Goal: Task Accomplishment & Management: Use online tool/utility

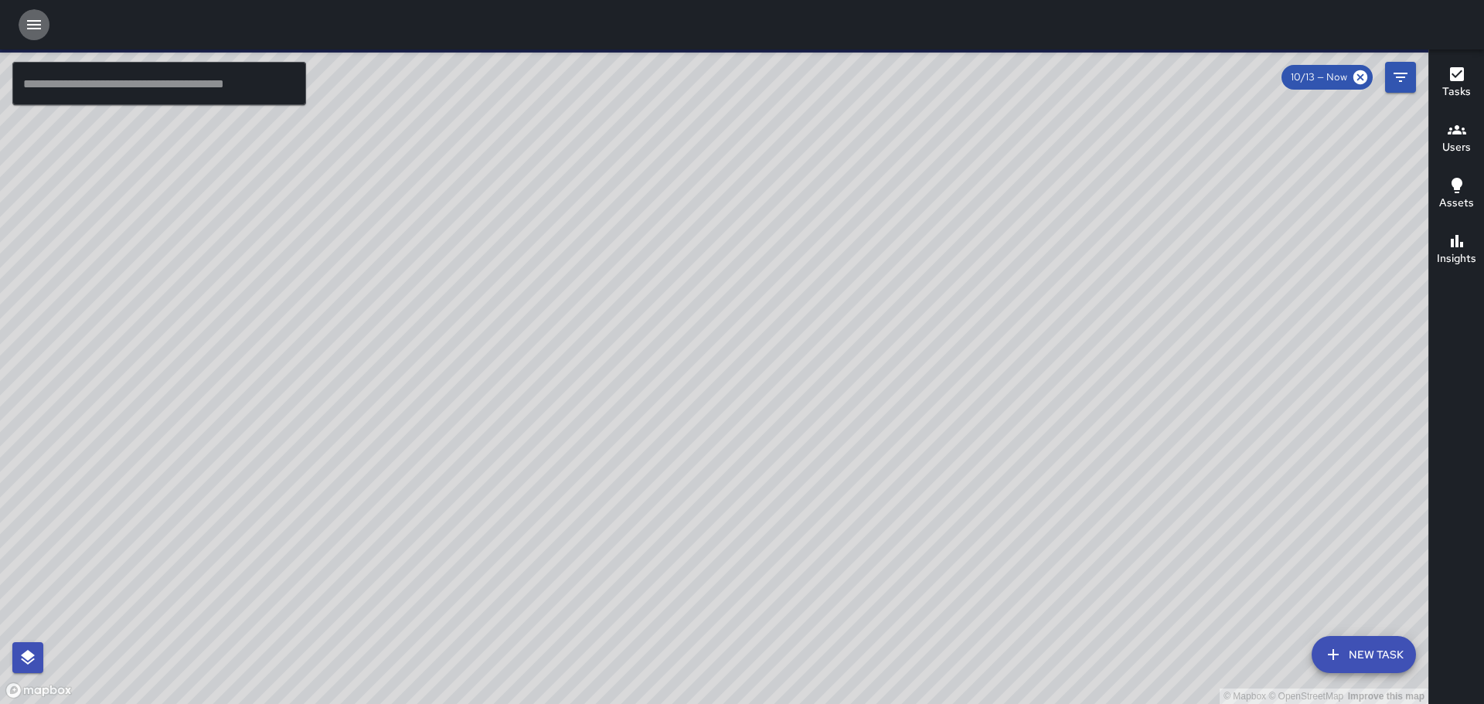
click at [30, 26] on icon "button" at bounding box center [34, 24] width 14 height 9
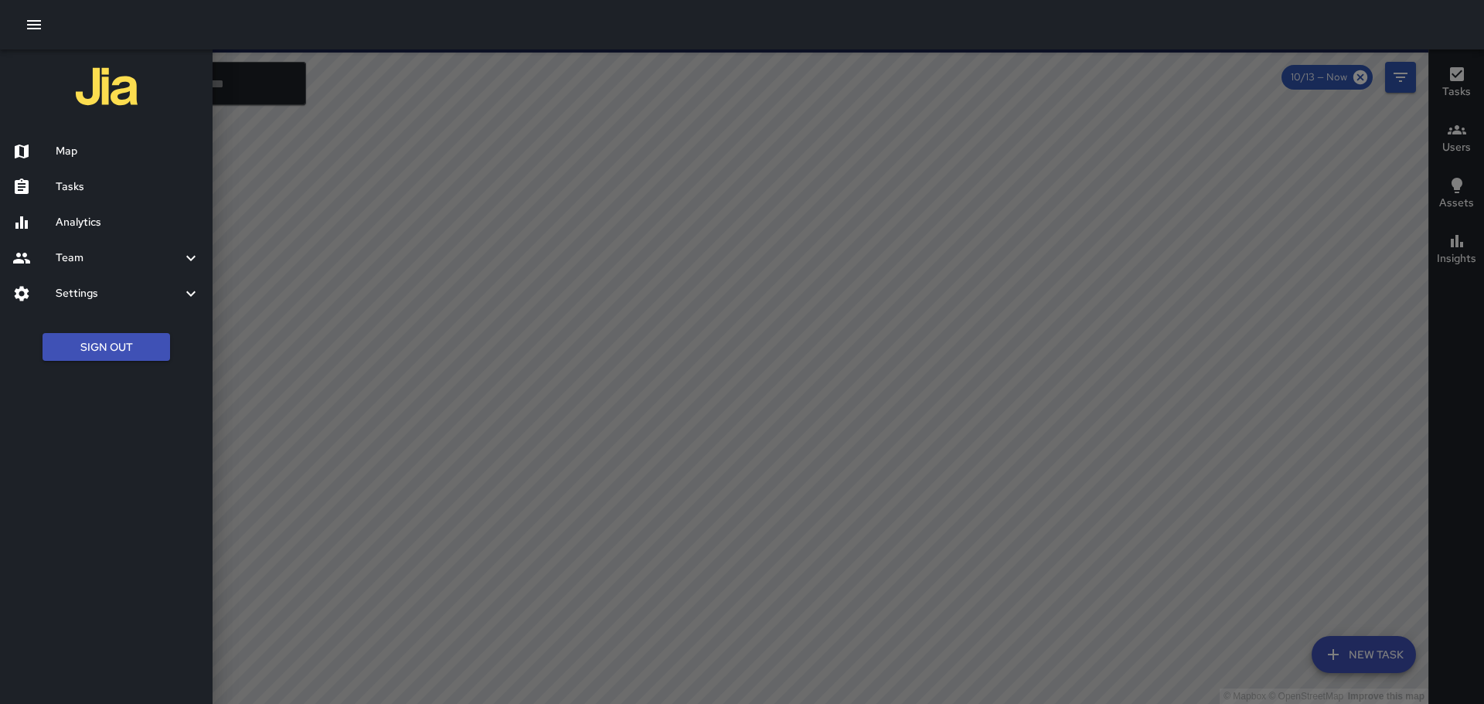
click at [100, 227] on h6 "Analytics" at bounding box center [128, 222] width 145 height 17
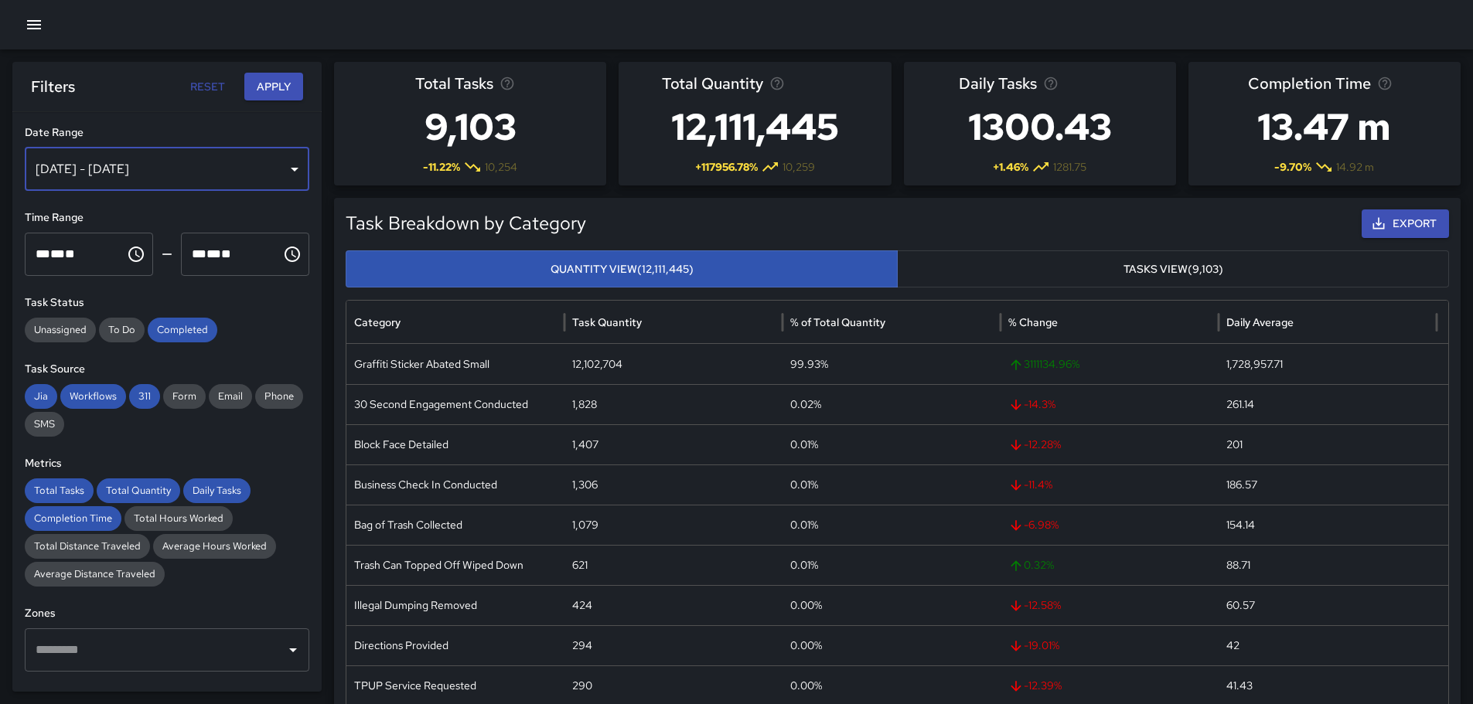
click at [169, 167] on div "[DATE] - [DATE]" at bounding box center [167, 169] width 285 height 43
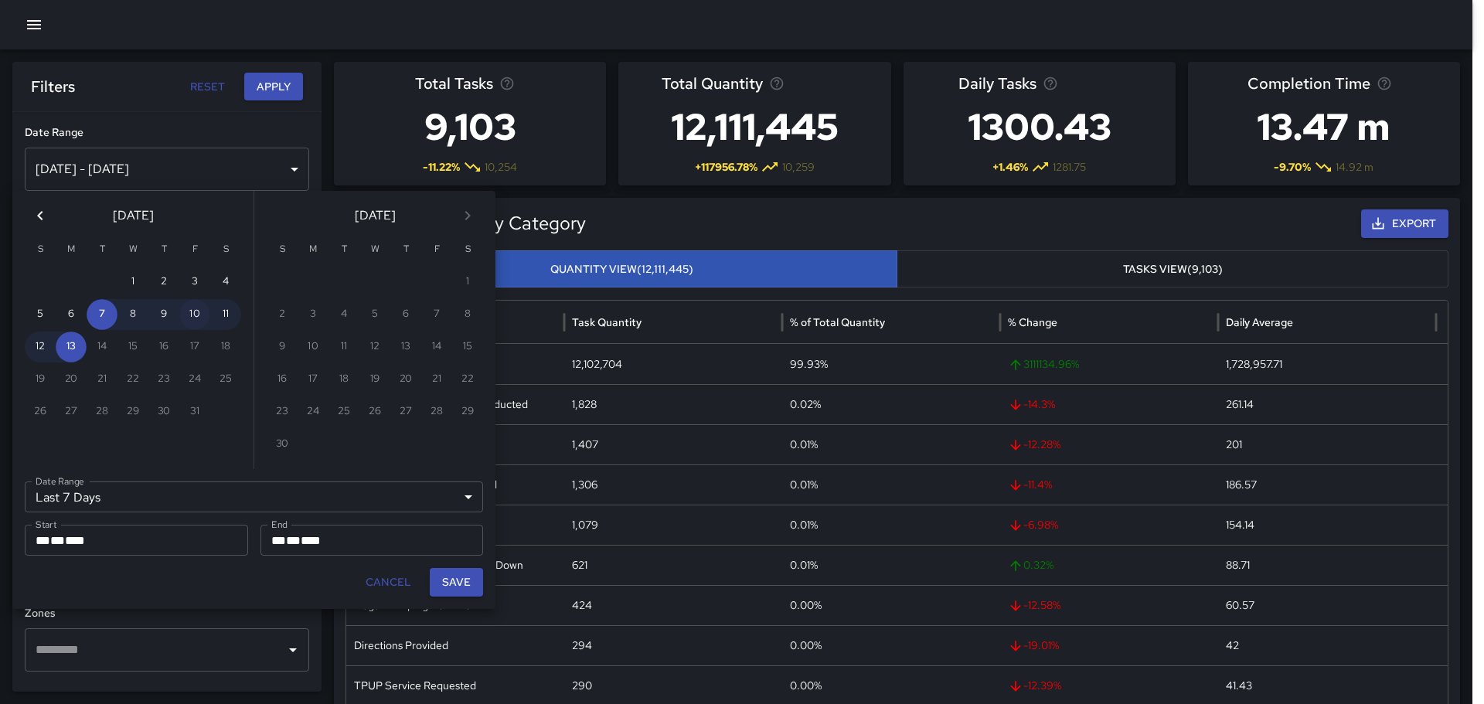
click at [199, 313] on button "10" at bounding box center [194, 314] width 31 height 31
type input "******"
type input "**********"
click at [199, 313] on button "10" at bounding box center [194, 314] width 31 height 31
type input "**********"
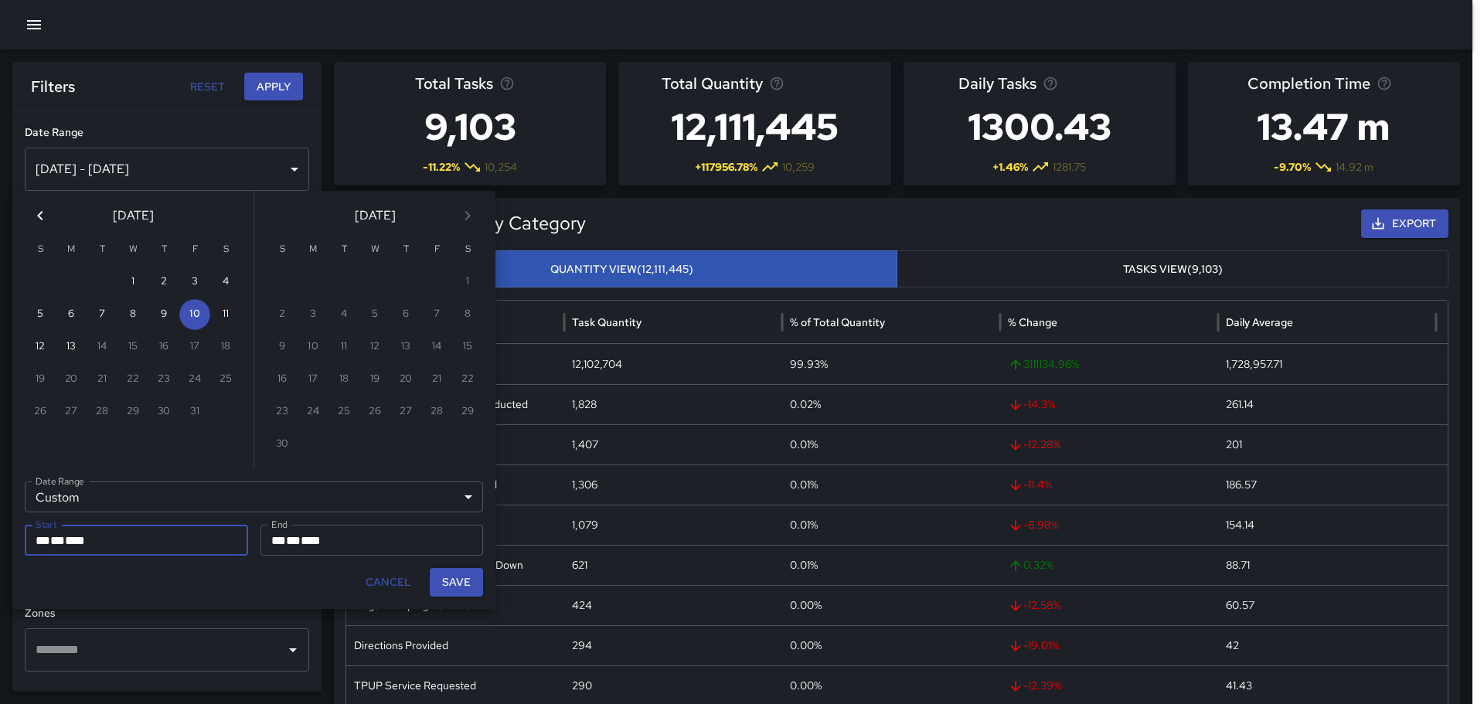
click at [458, 588] on button "Save" at bounding box center [456, 582] width 53 height 29
type input "**********"
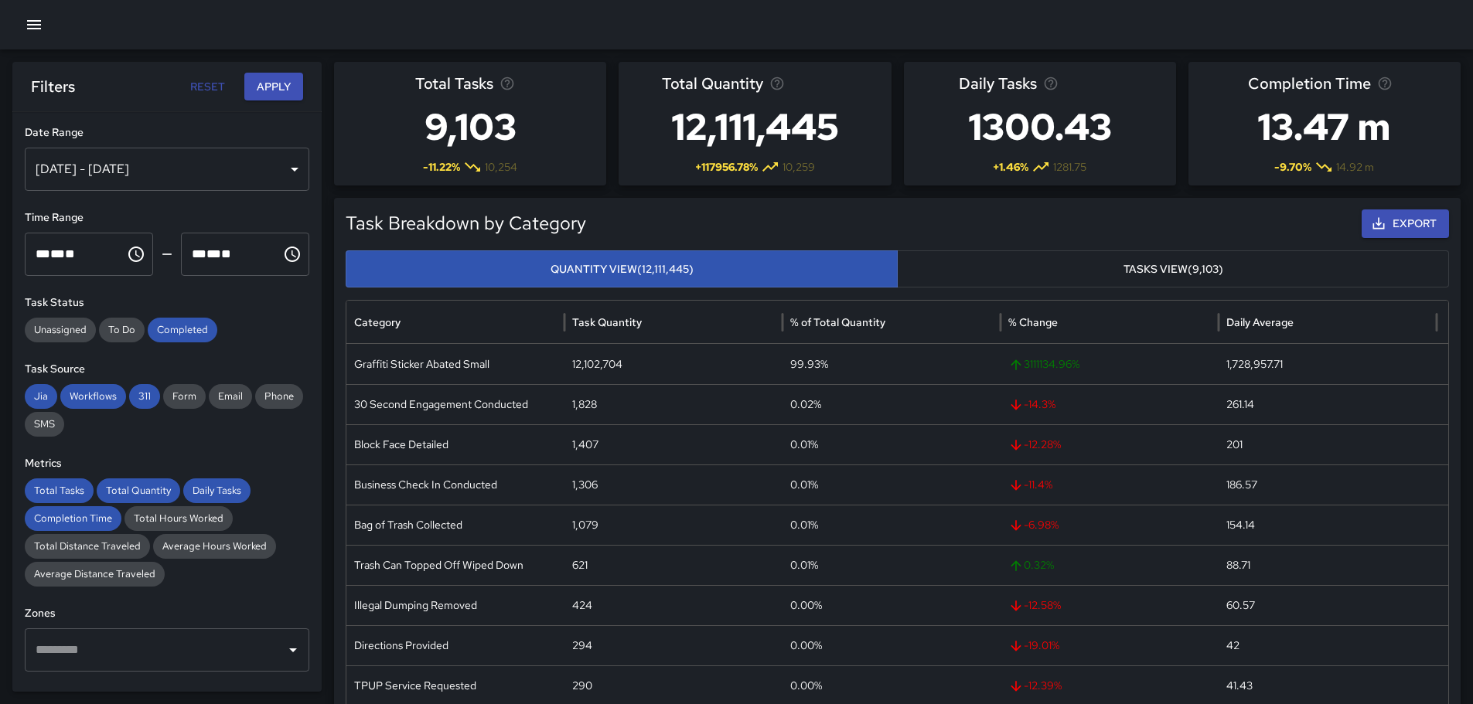
click at [284, 90] on button "Apply" at bounding box center [273, 87] width 59 height 29
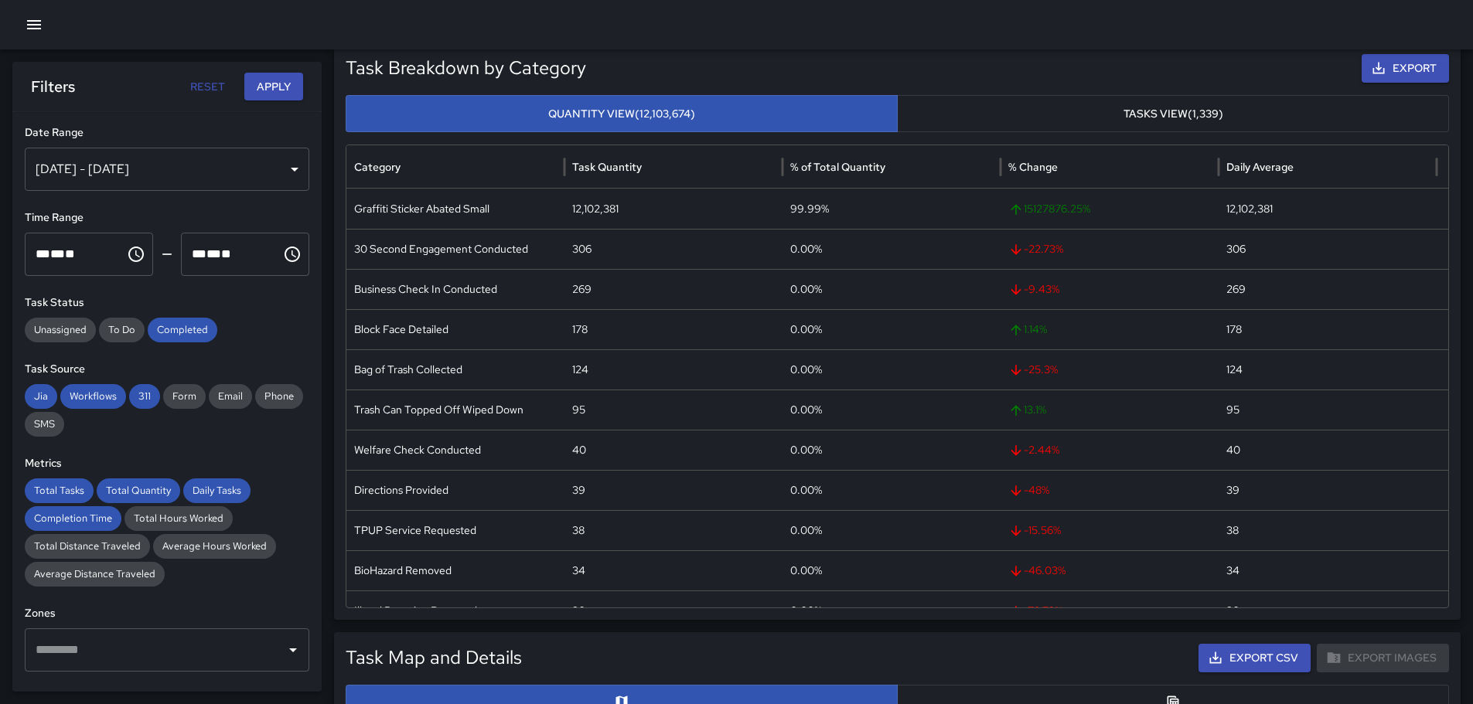
scroll to position [168, 0]
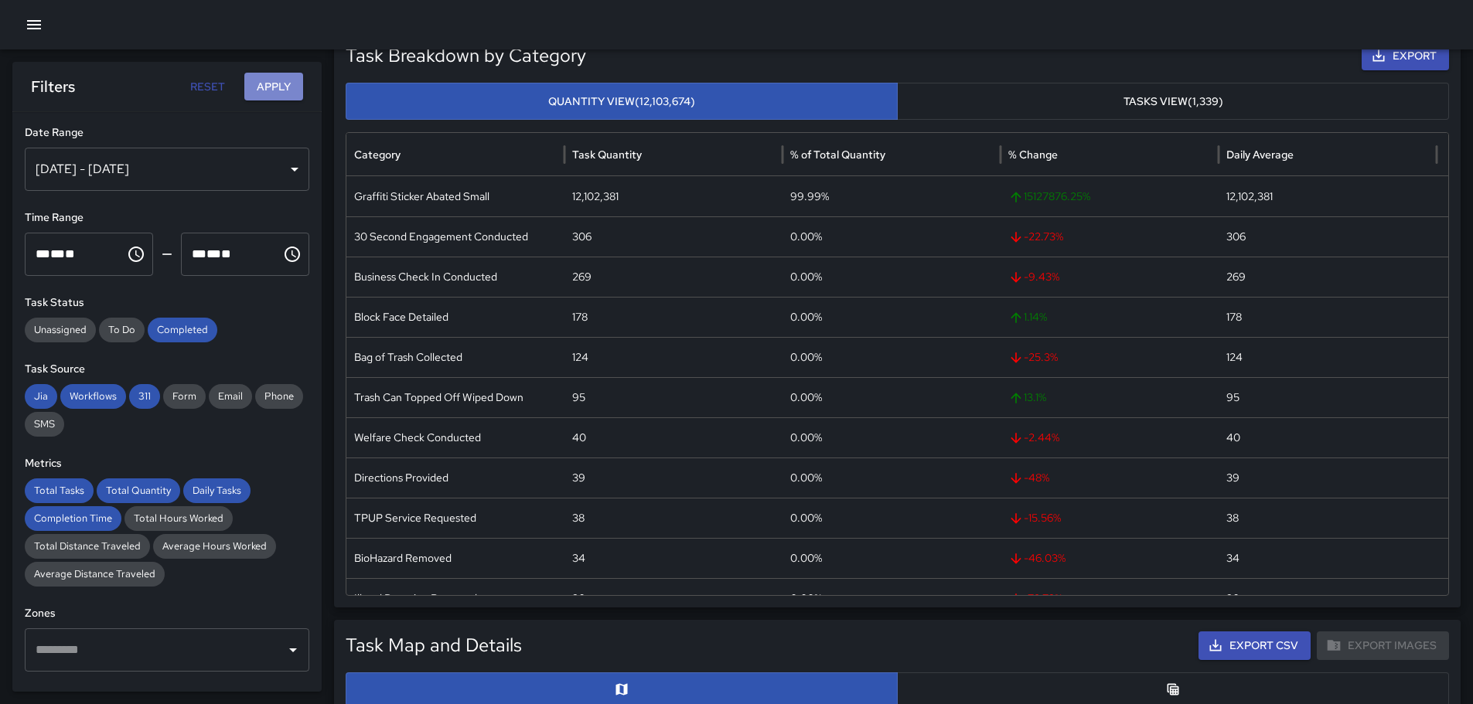
click at [291, 87] on button "Apply" at bounding box center [273, 87] width 59 height 29
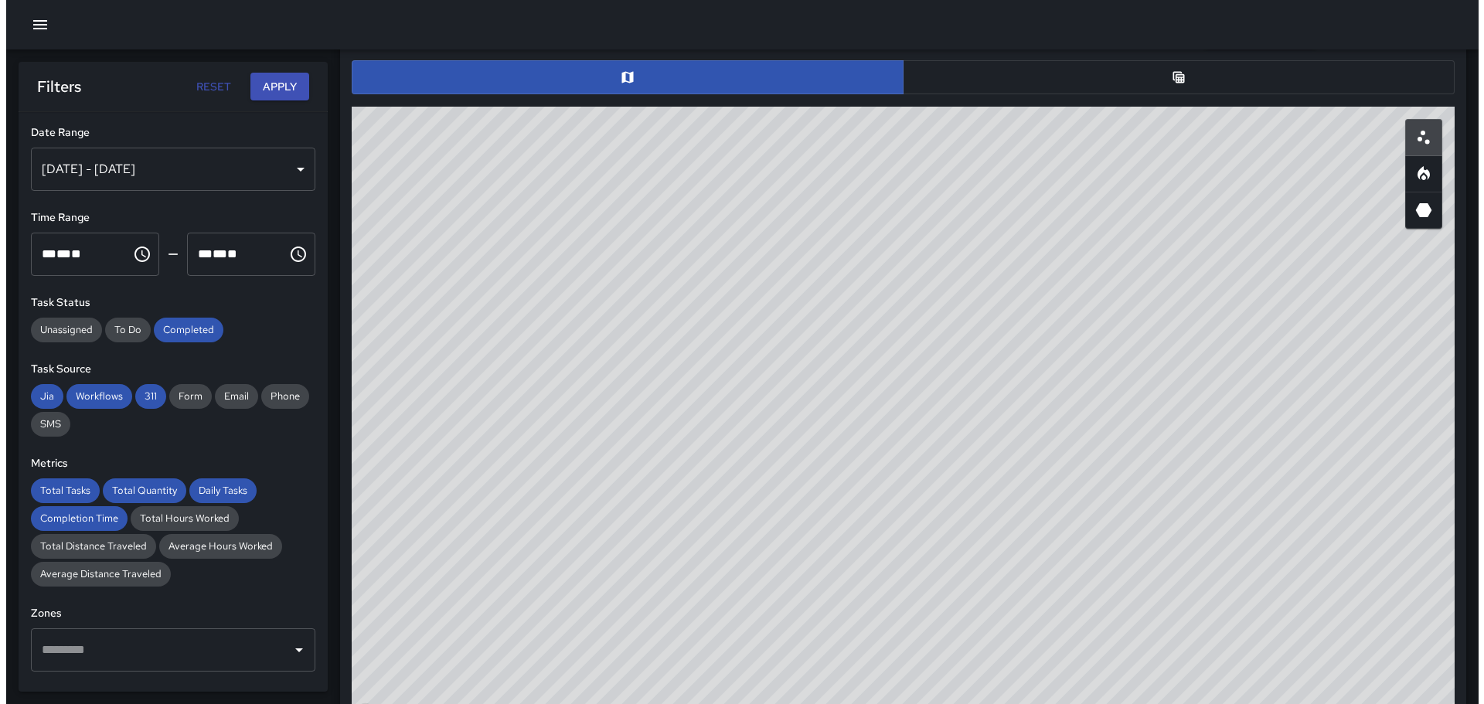
scroll to position [685, 0]
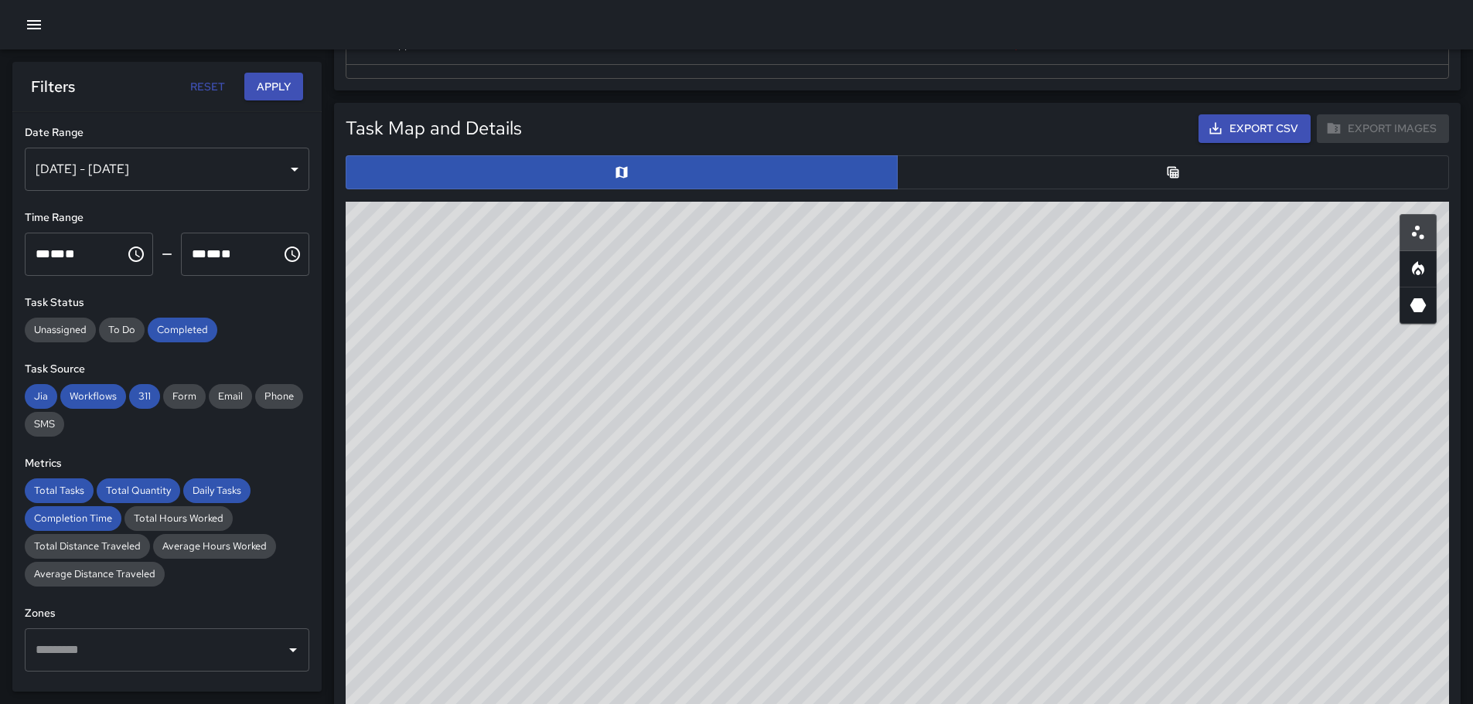
click at [1256, 127] on button "Export CSV" at bounding box center [1254, 128] width 112 height 29
click at [26, 22] on icon "button" at bounding box center [34, 24] width 19 height 19
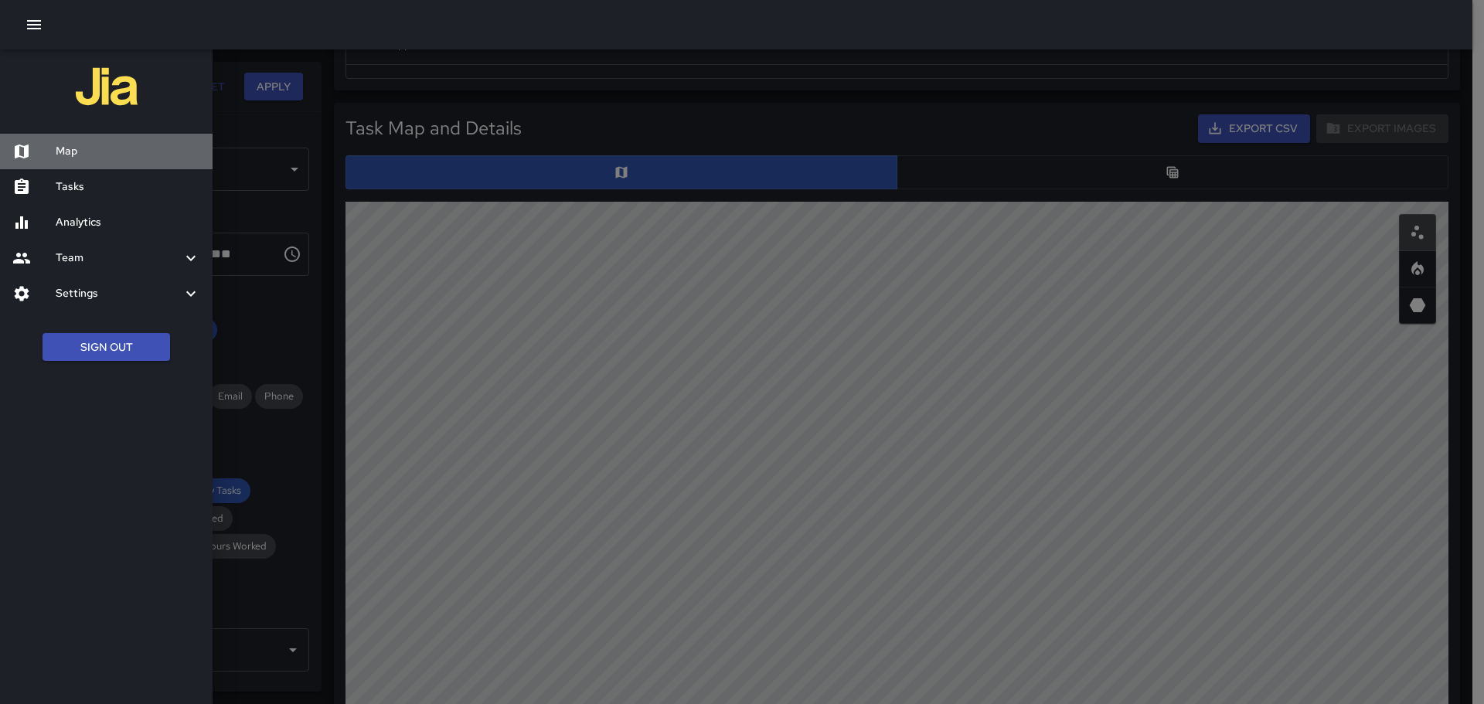
click at [129, 159] on h6 "Map" at bounding box center [128, 151] width 145 height 17
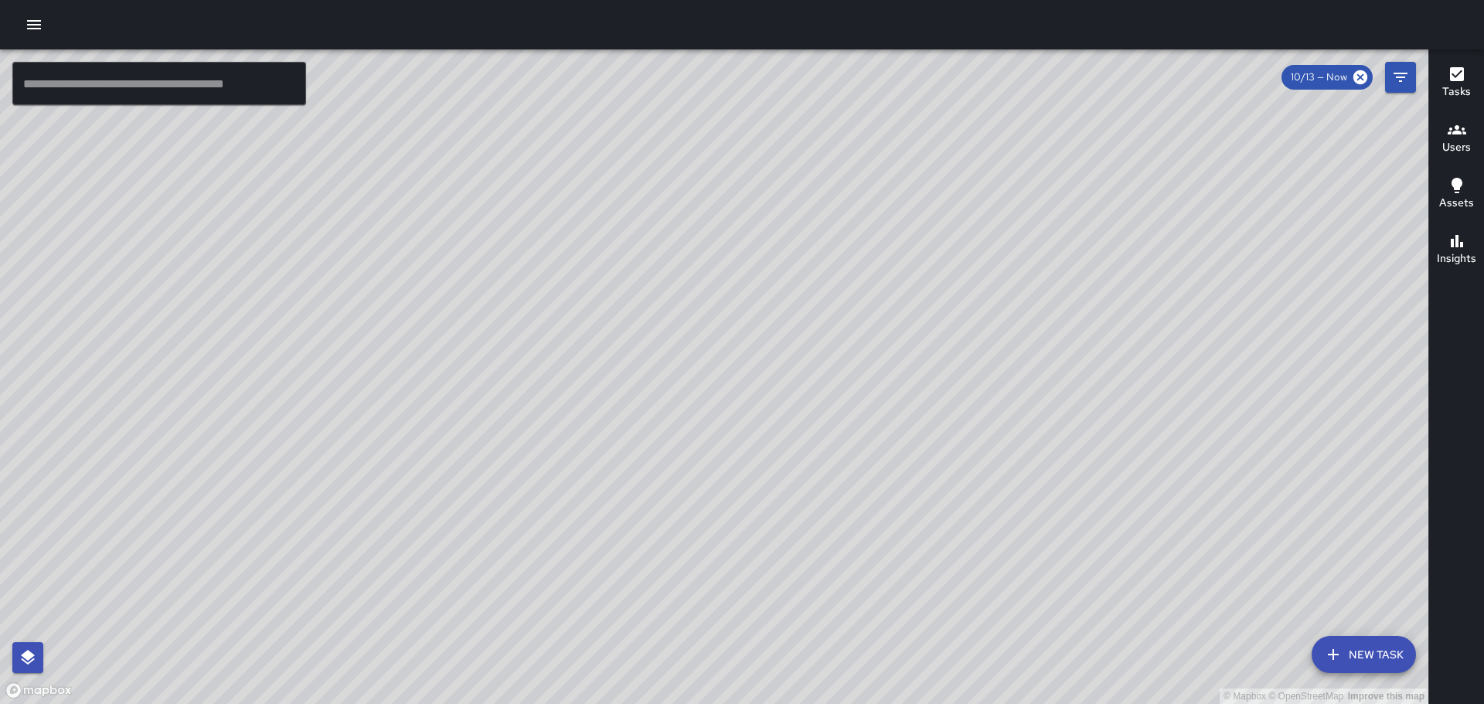
drag, startPoint x: 673, startPoint y: 296, endPoint x: 865, endPoint y: 281, distance: 192.4
click at [865, 281] on div "© Mapbox © OpenStreetMap Improve this map" at bounding box center [714, 376] width 1429 height 655
drag, startPoint x: 585, startPoint y: 351, endPoint x: 781, endPoint y: 281, distance: 207.6
click at [781, 281] on div "© Mapbox © OpenStreetMap Improve this map" at bounding box center [714, 376] width 1429 height 655
drag, startPoint x: 759, startPoint y: 240, endPoint x: 795, endPoint y: 499, distance: 262.2
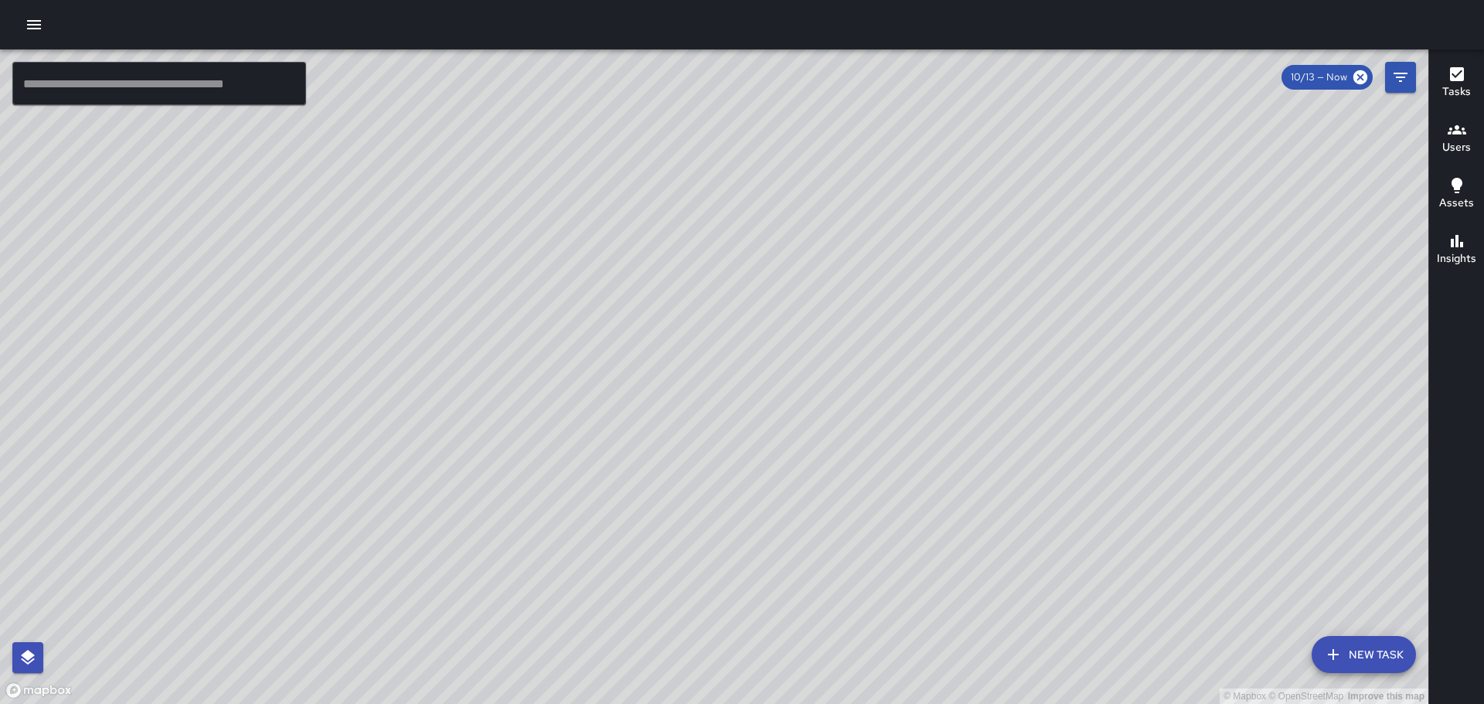
click at [795, 499] on div "© Mapbox © OpenStreetMap Improve this map" at bounding box center [714, 376] width 1429 height 655
click at [1320, 54] on div "© Mapbox © OpenStreetMap Improve this map" at bounding box center [714, 376] width 1429 height 655
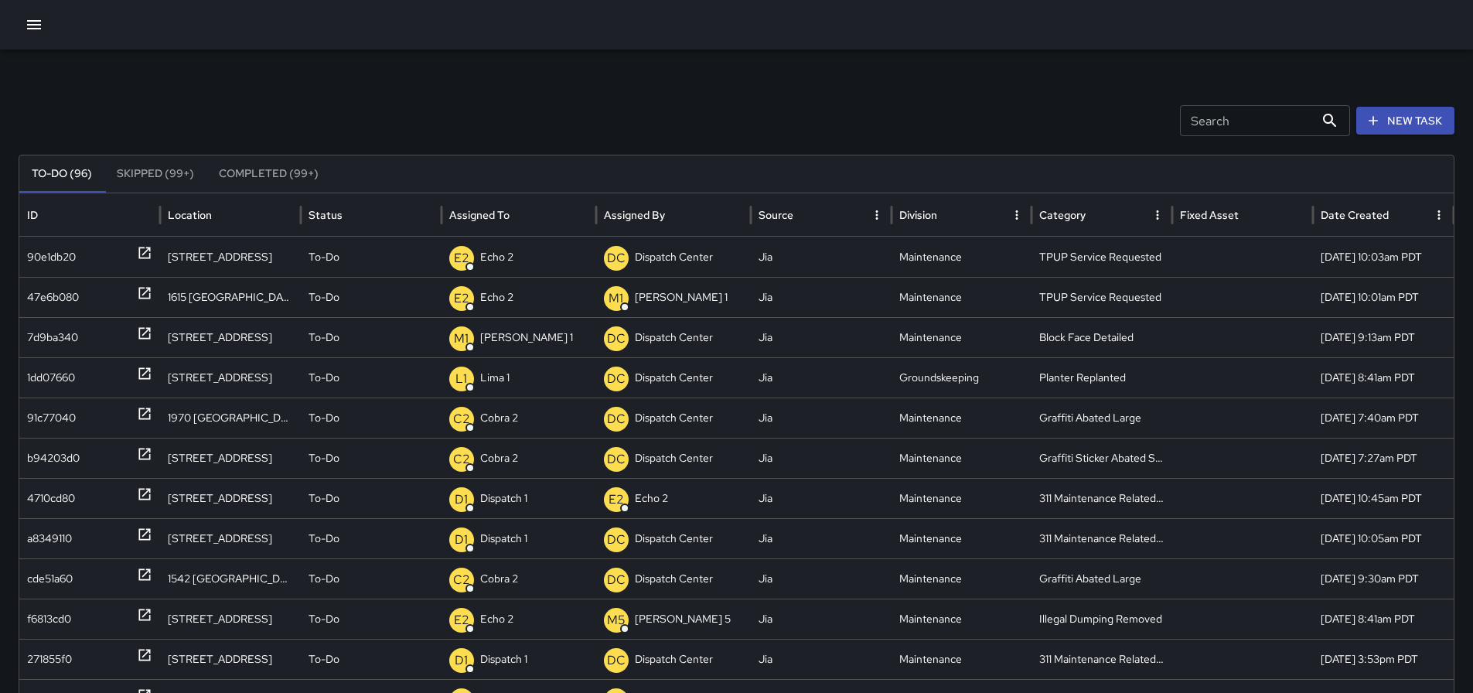
click at [35, 28] on icon "button" at bounding box center [34, 24] width 14 height 9
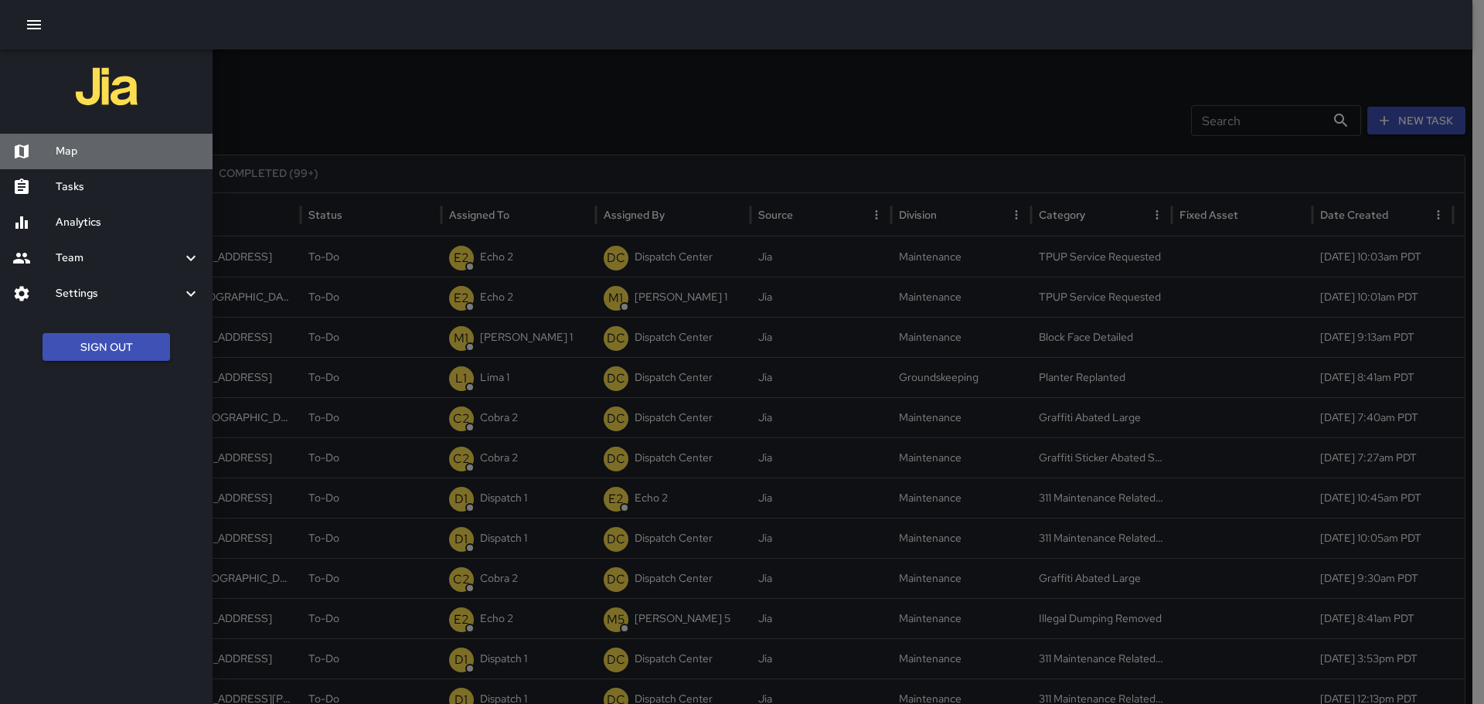
click at [113, 158] on h6 "Map" at bounding box center [128, 151] width 145 height 17
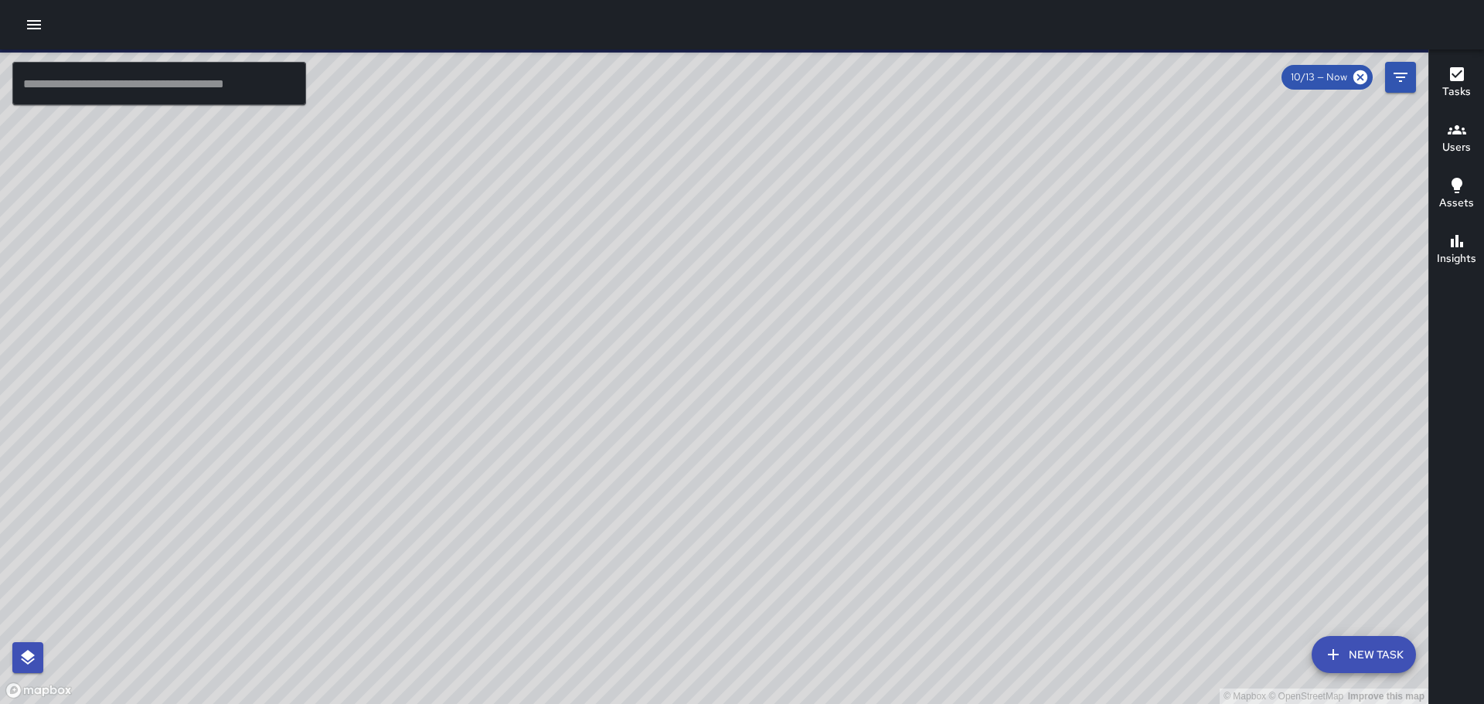
click at [185, 73] on input "text" at bounding box center [159, 83] width 294 height 43
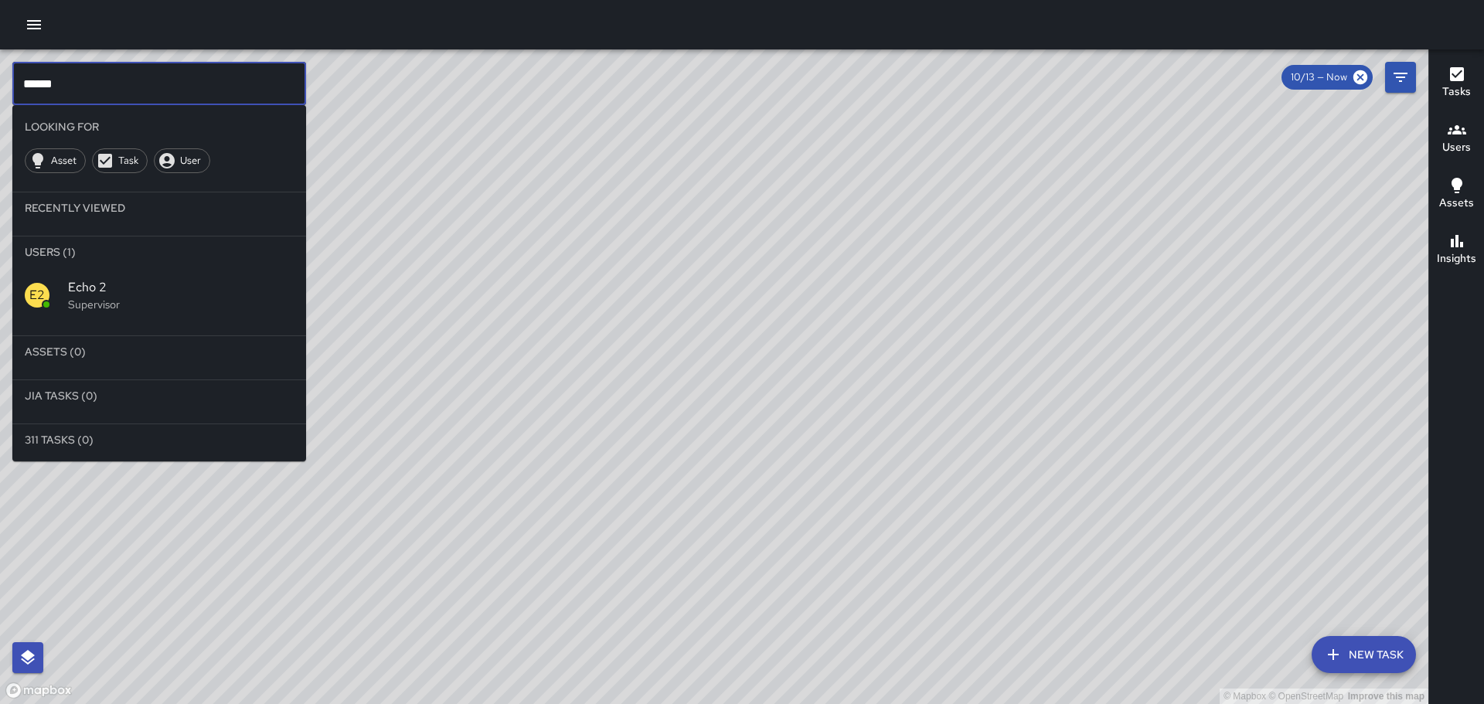
click at [118, 301] on p "Supervisor" at bounding box center [181, 304] width 226 height 15
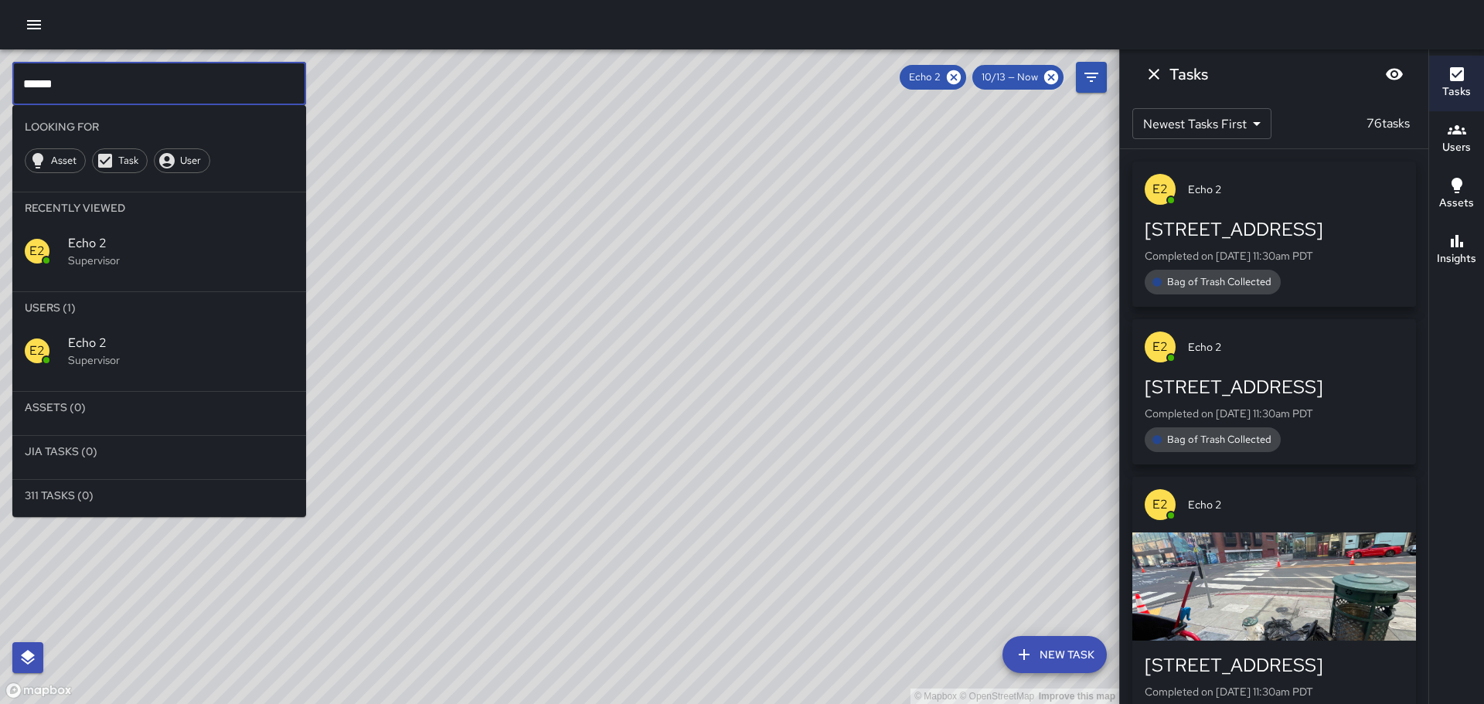
click at [64, 82] on input "******" at bounding box center [159, 83] width 294 height 43
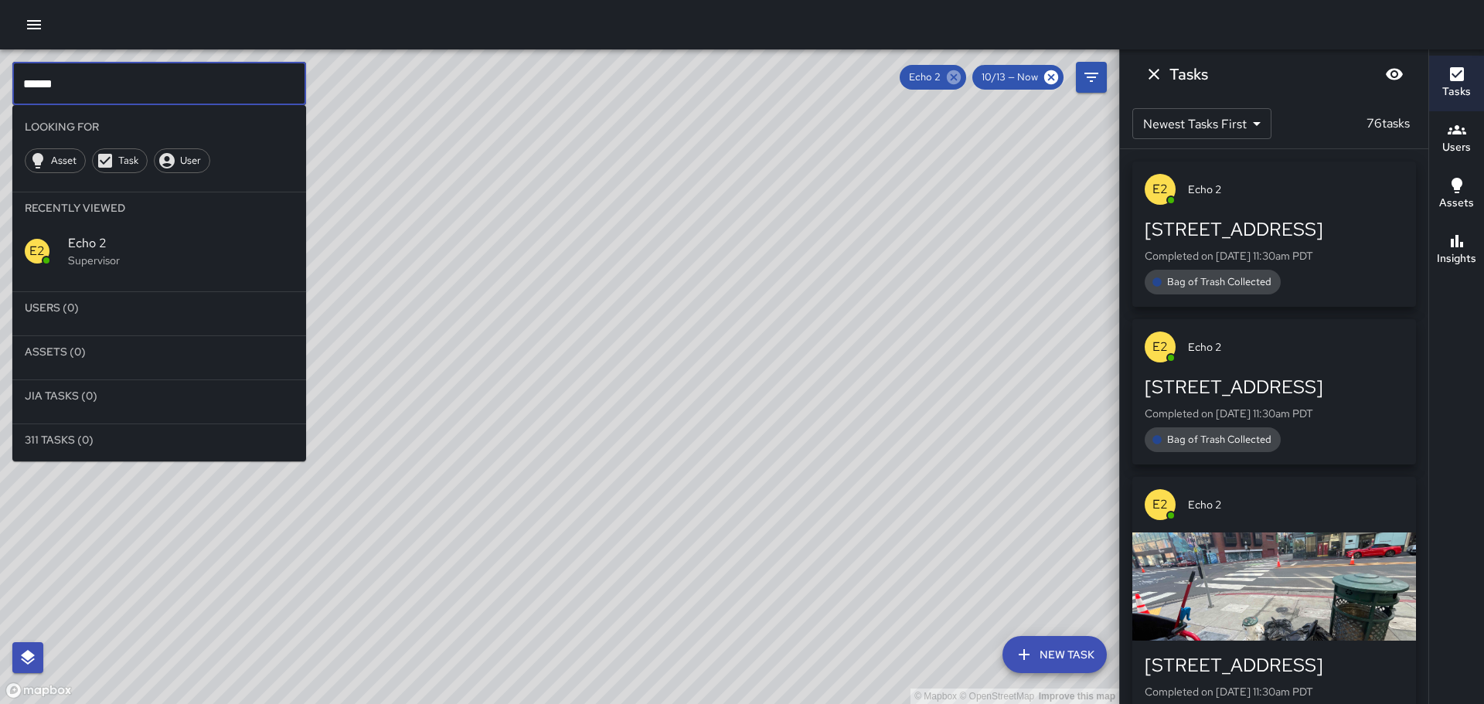
type input "******"
click at [959, 80] on icon at bounding box center [954, 77] width 17 height 17
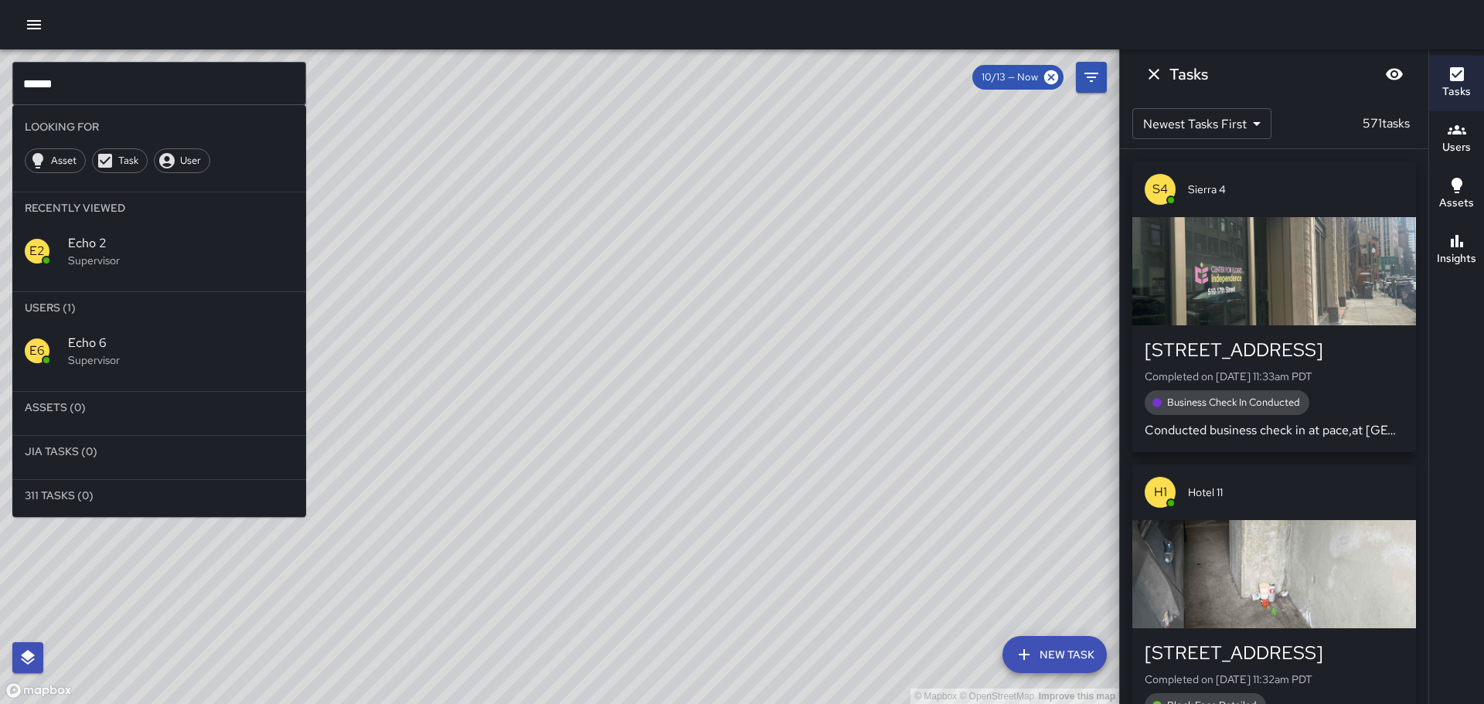
click at [139, 346] on span "Echo 6" at bounding box center [181, 343] width 226 height 19
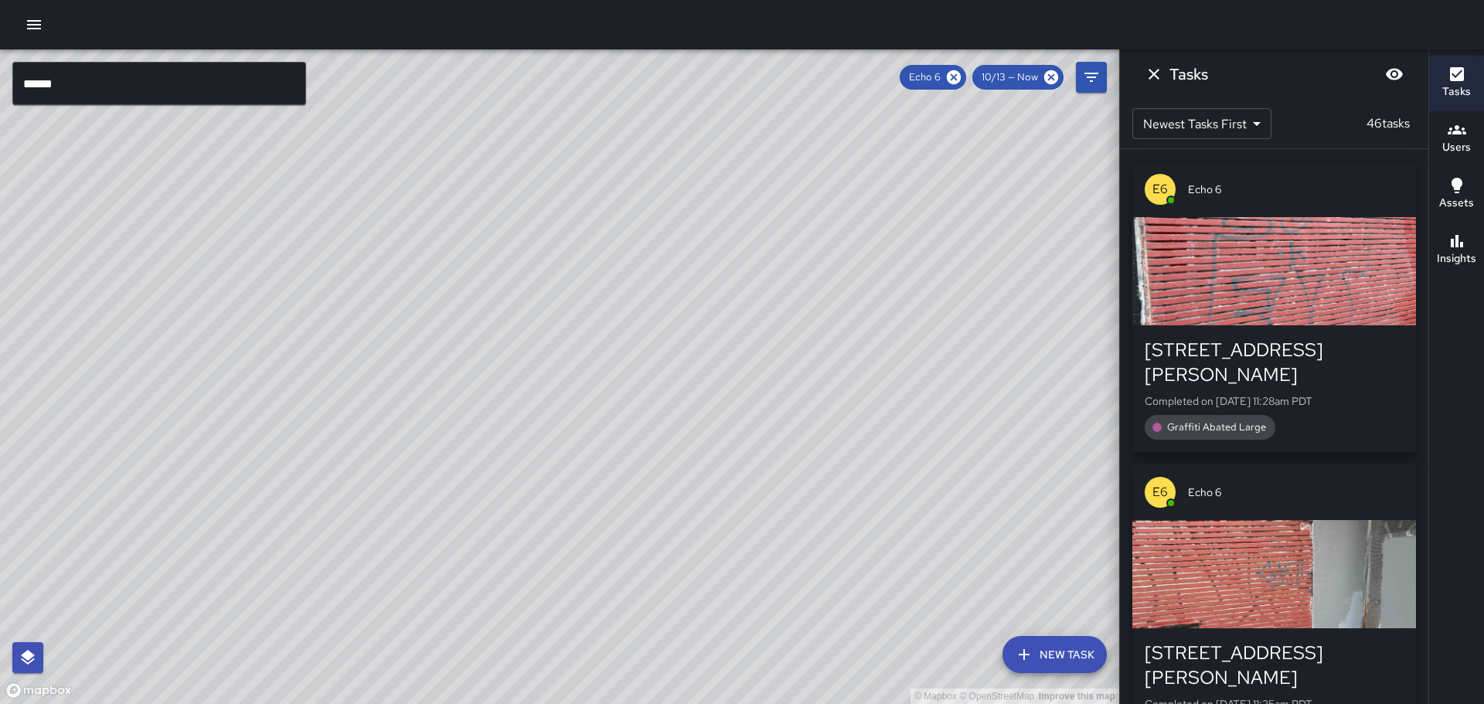
click at [1287, 292] on div "button" at bounding box center [1275, 271] width 284 height 108
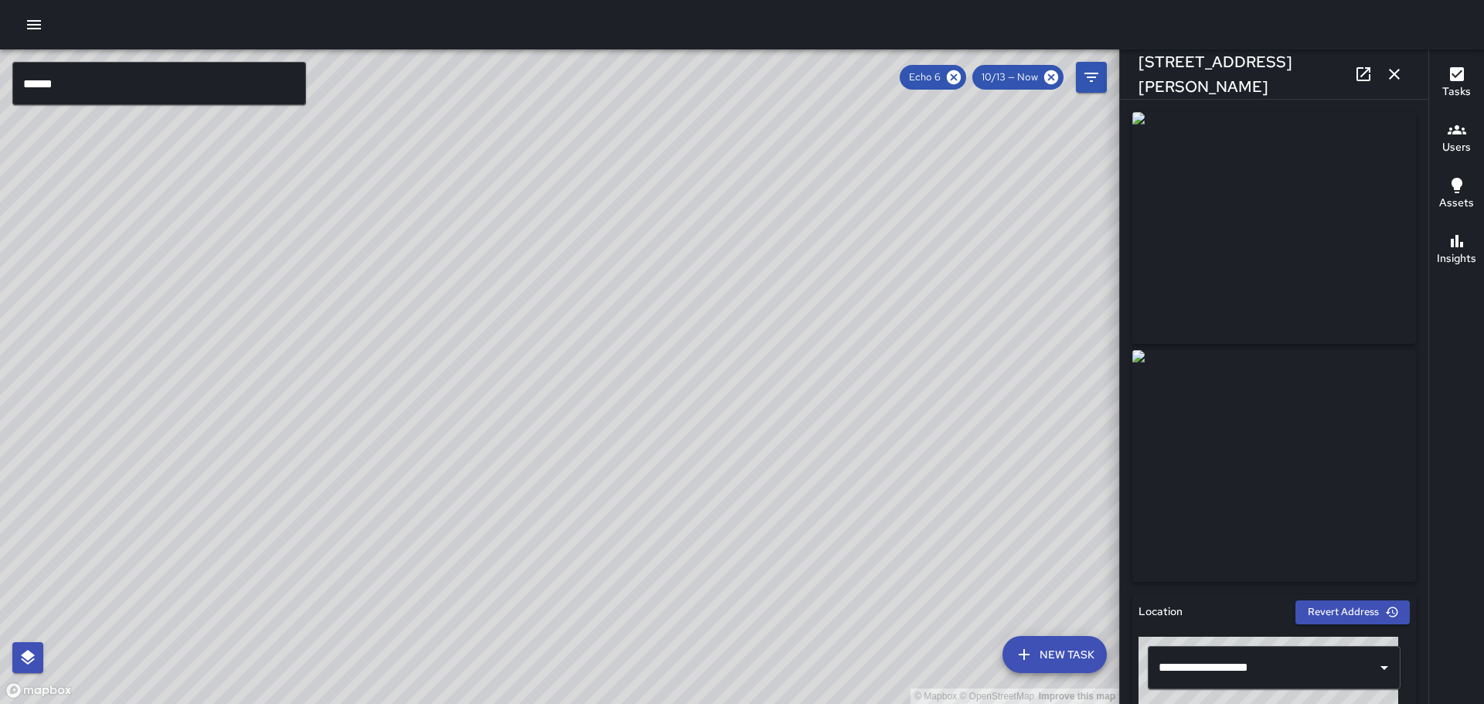
drag, startPoint x: 735, startPoint y: 557, endPoint x: 908, endPoint y: 275, distance: 331.1
click at [908, 275] on div "© Mapbox © OpenStreetMap Improve this map" at bounding box center [560, 376] width 1120 height 655
